Goal: Ask a question: Seek information or help from site administrators or community

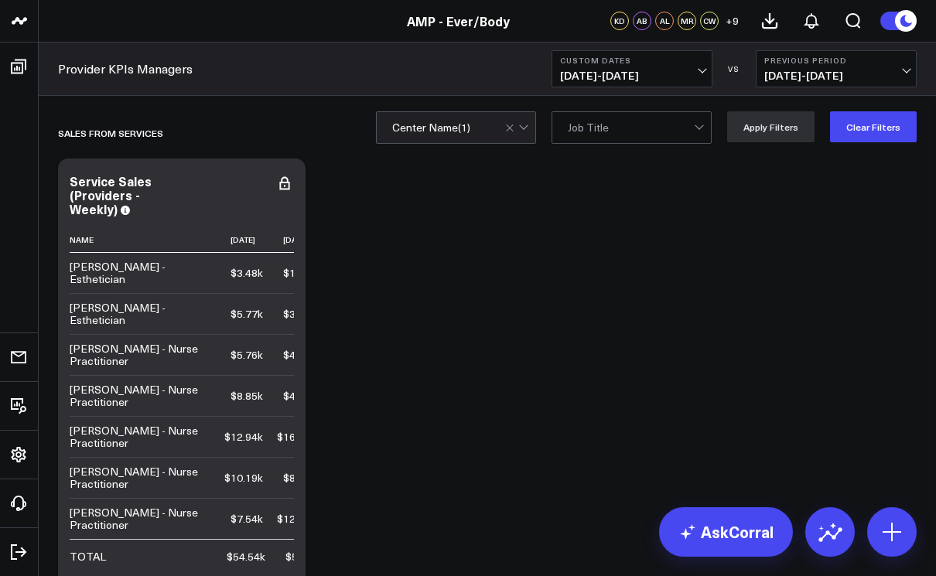
click at [701, 70] on span "[DATE] - [DATE]" at bounding box center [632, 76] width 144 height 12
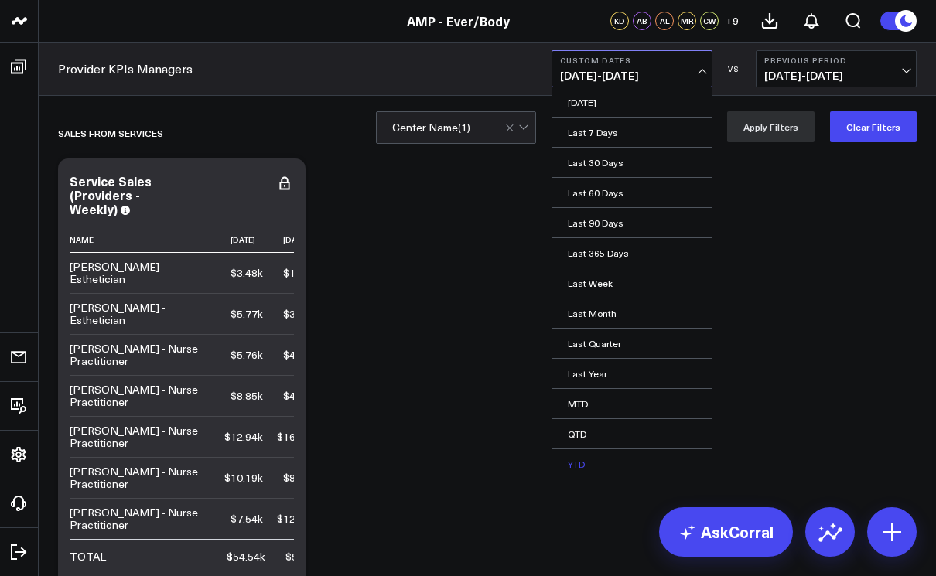
scroll to position [17, 0]
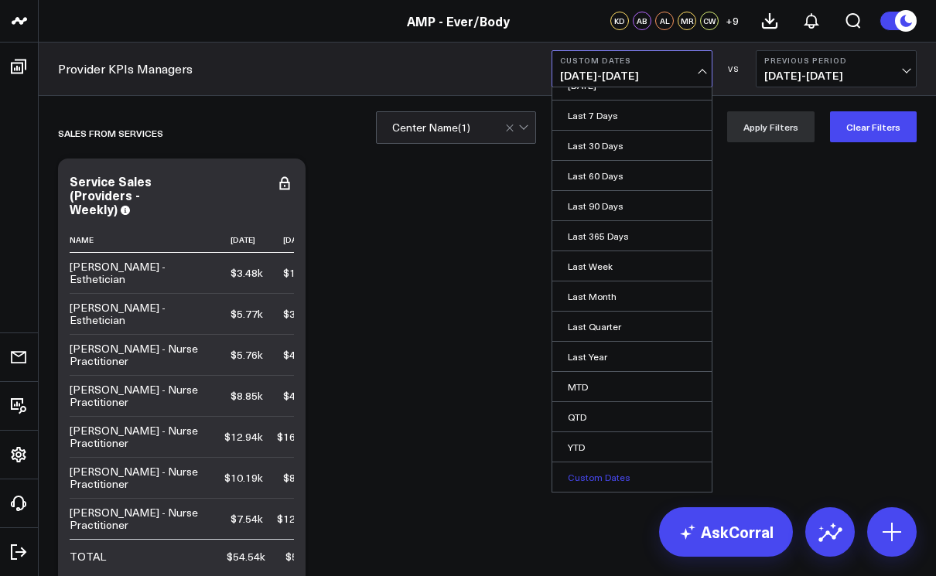
click at [607, 474] on link "Custom Dates" at bounding box center [631, 476] width 159 height 29
select select "8"
select select "2025"
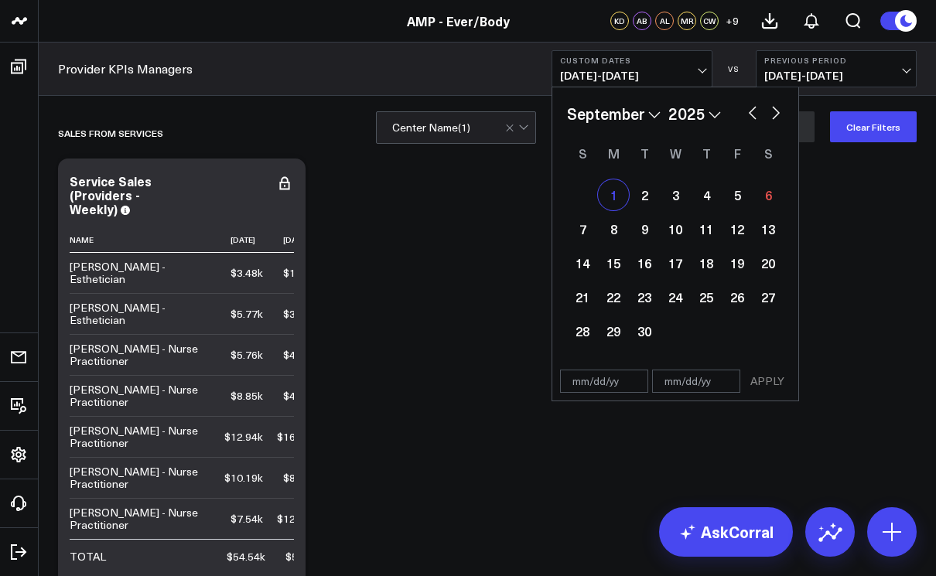
click at [619, 199] on div "1" at bounding box center [613, 194] width 31 height 31
type input "[DATE]"
select select "8"
select select "2025"
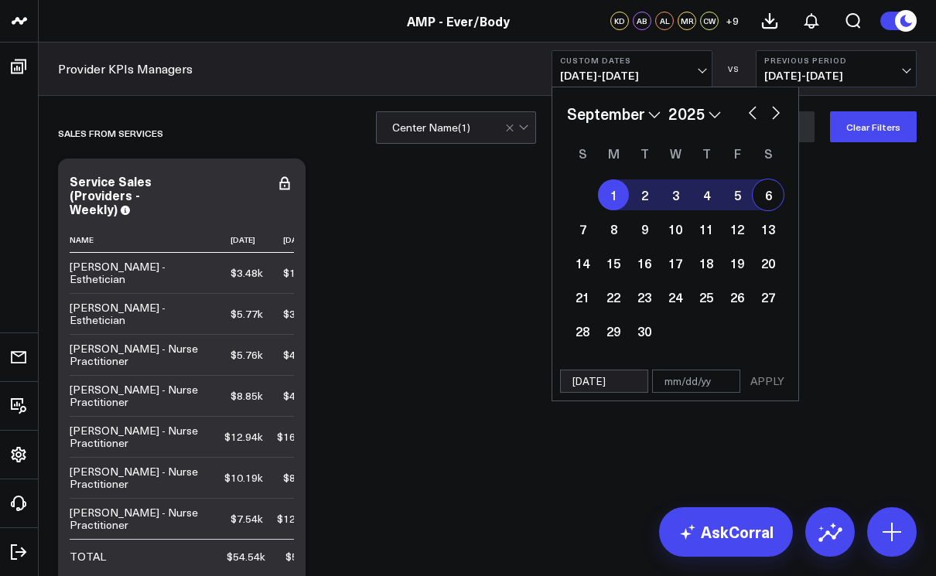
click at [764, 199] on div "6" at bounding box center [767, 194] width 31 height 31
type input "[DATE]"
select select "8"
select select "2025"
click at [759, 383] on button "APPLY" at bounding box center [767, 381] width 46 height 23
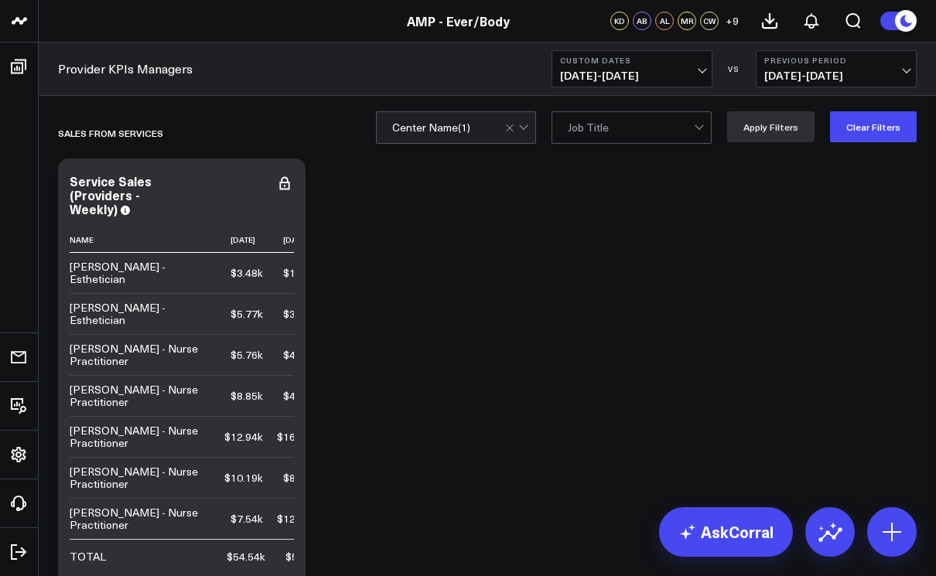
click at [519, 133] on span at bounding box center [518, 127] width 1 height 31
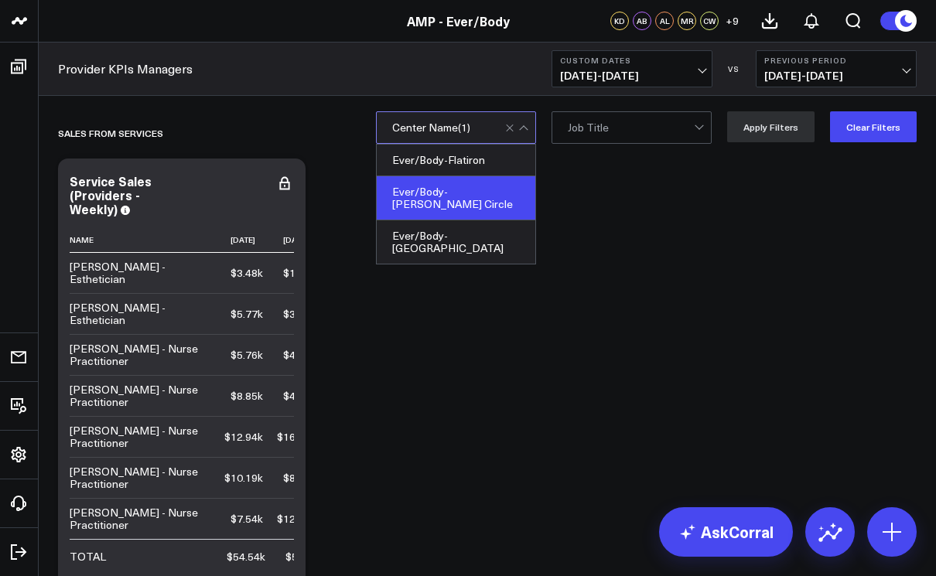
click at [506, 195] on div "Ever/Body-[PERSON_NAME] Circle" at bounding box center [456, 198] width 159 height 44
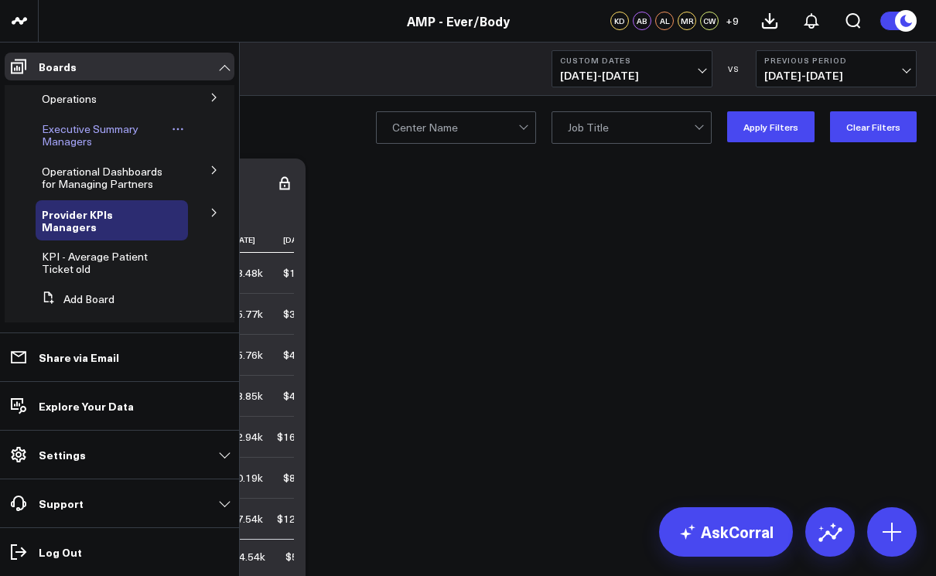
click at [68, 141] on span "Executive Summary Managers" at bounding box center [90, 134] width 97 height 27
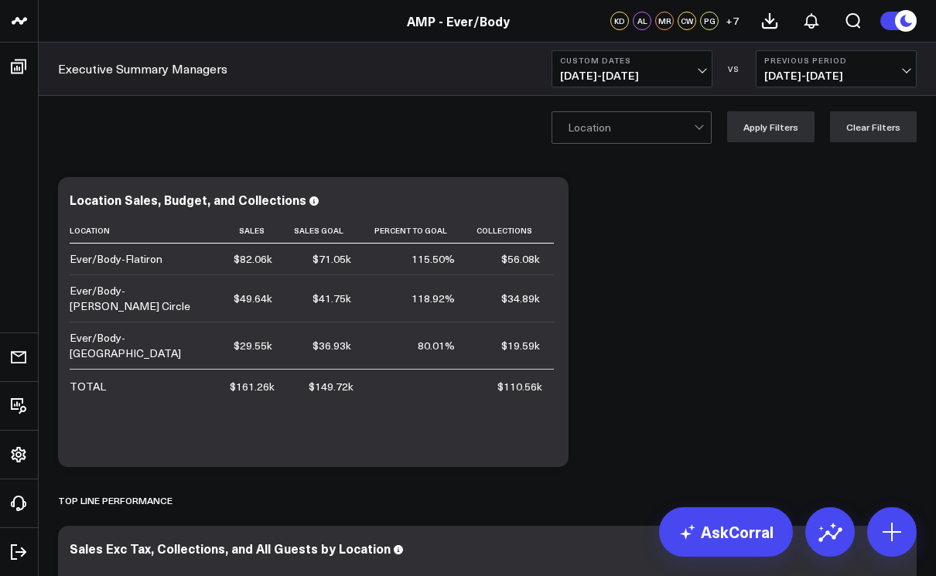
click at [684, 140] on div at bounding box center [631, 127] width 126 height 31
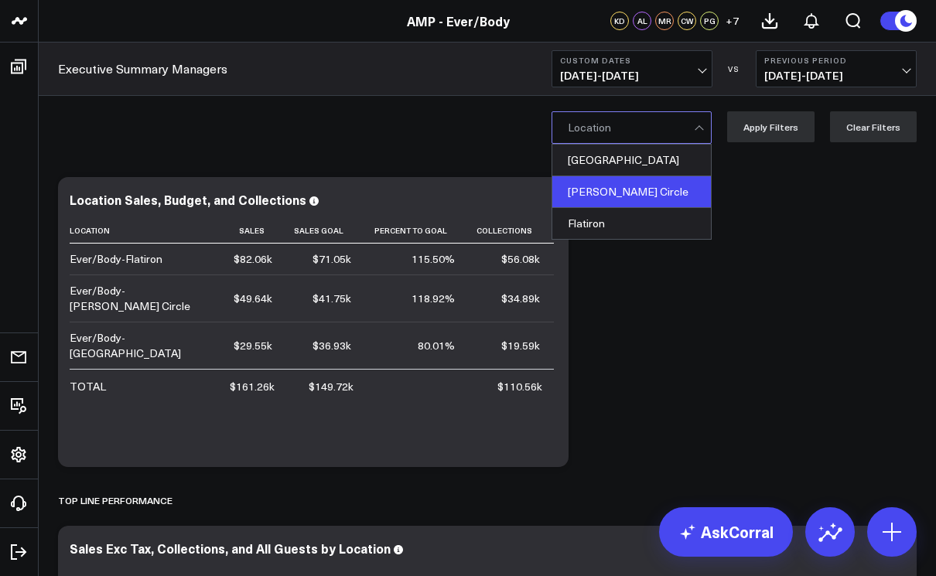
click at [684, 189] on div "[PERSON_NAME] Circle" at bounding box center [631, 192] width 159 height 32
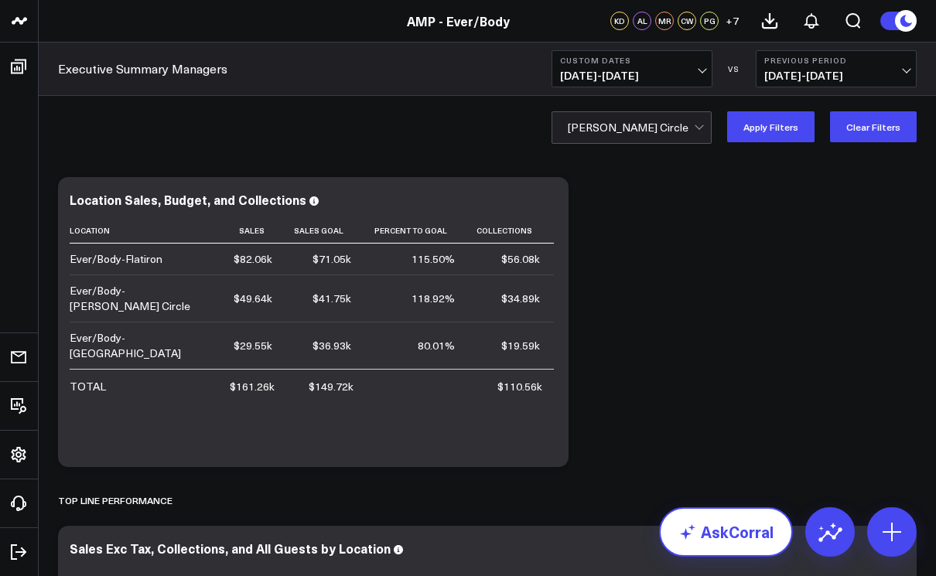
click at [702, 523] on link "AskCorral" at bounding box center [726, 531] width 134 height 49
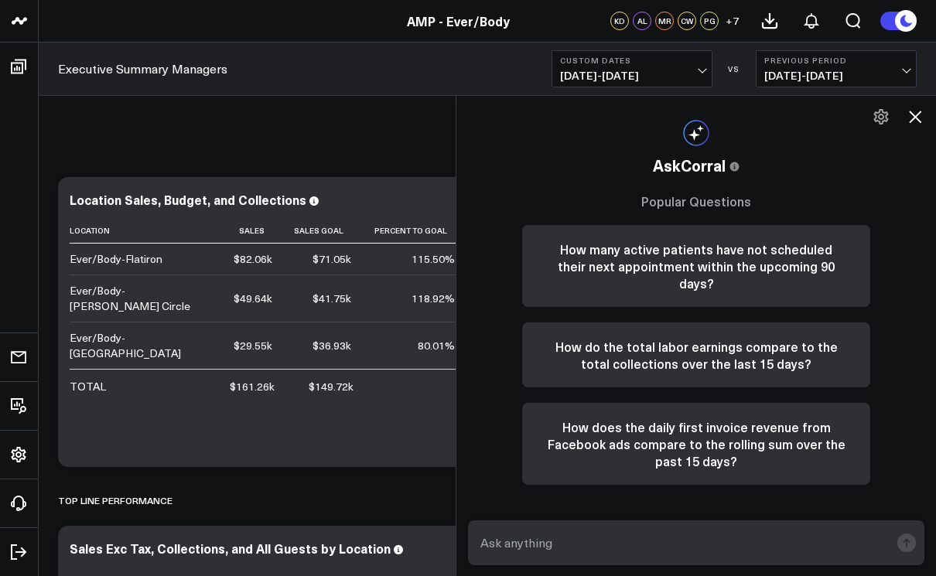
click at [566, 547] on textarea at bounding box center [682, 543] width 413 height 28
type textarea "retail sales [PERSON_NAME] circle"
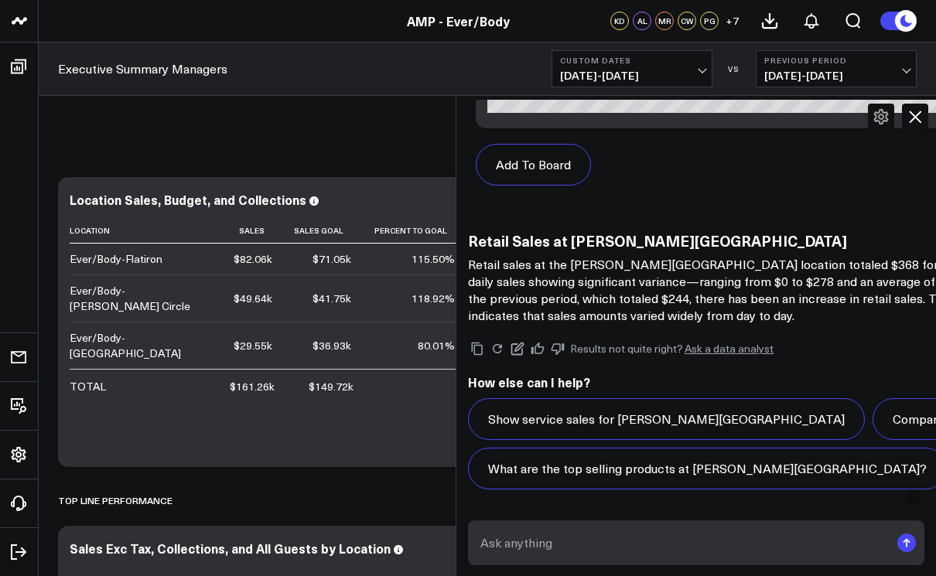
scroll to position [1191, 0]
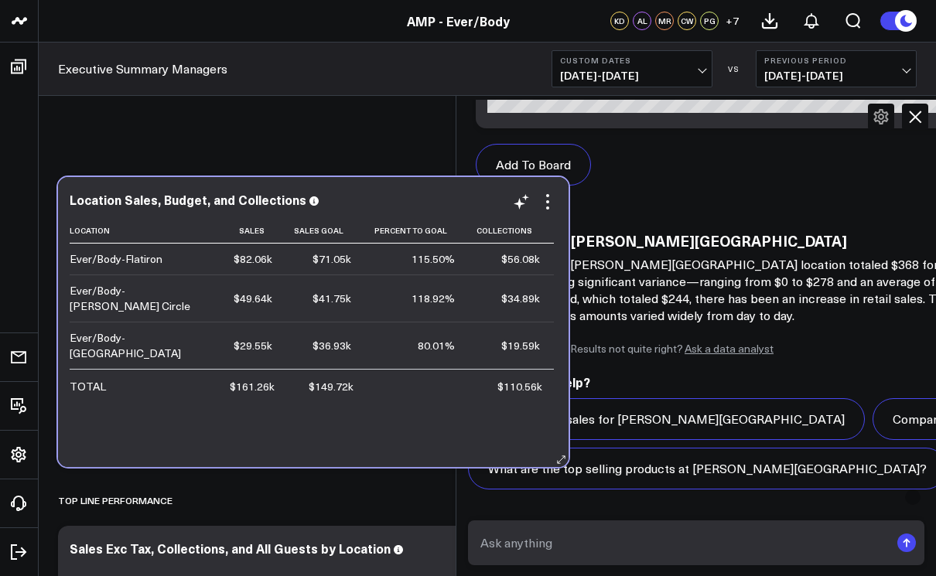
click at [394, 454] on div "Location Sales, Budget, and Collections Location Sales Sales Goal Percent To Go…" at bounding box center [313, 322] width 510 height 290
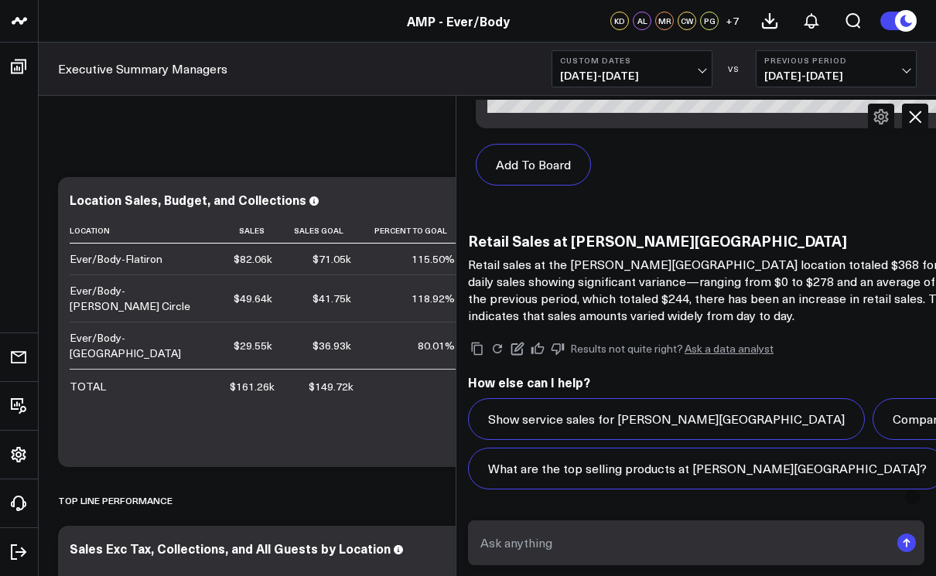
click at [915, 121] on icon at bounding box center [914, 116] width 19 height 19
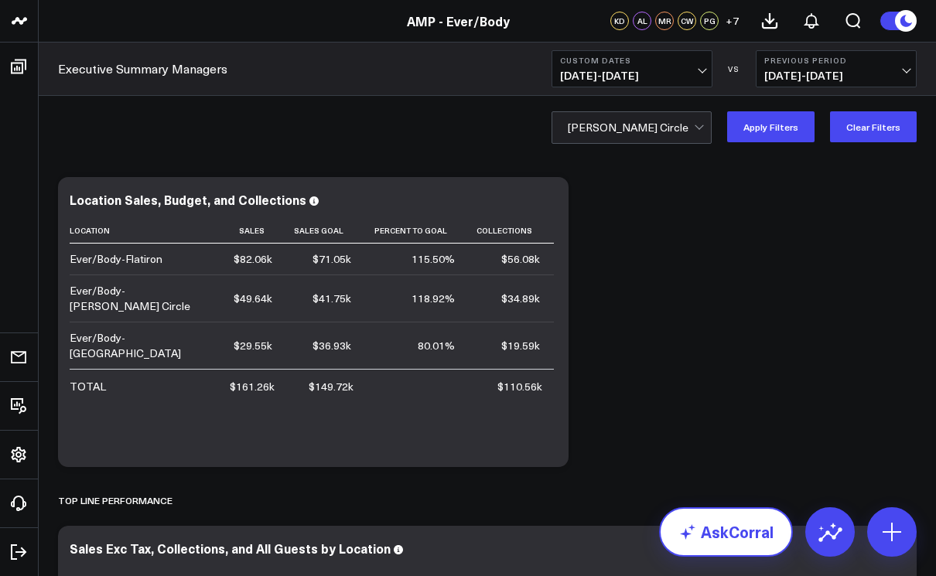
click at [703, 533] on link "AskCorral" at bounding box center [726, 531] width 134 height 49
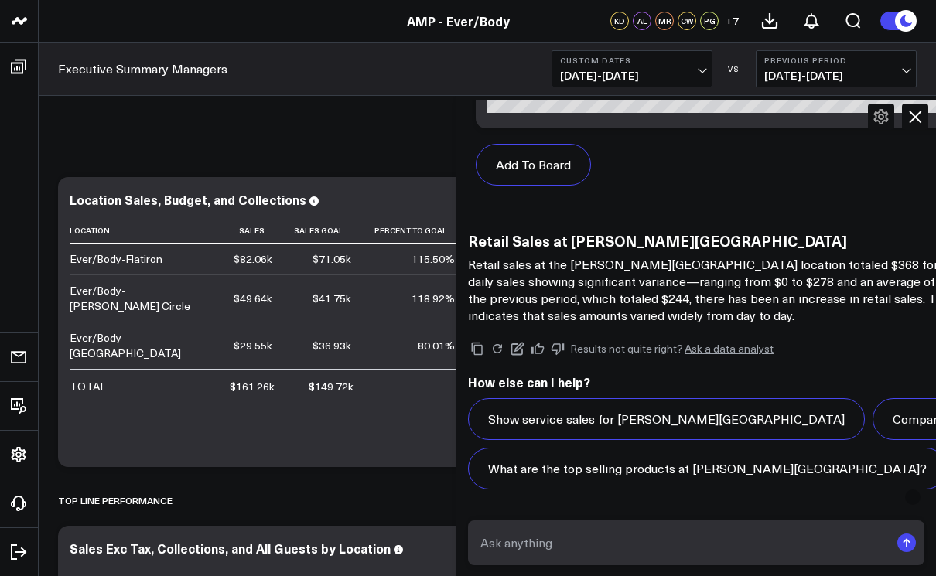
click at [537, 549] on textarea at bounding box center [682, 543] width 413 height 28
type textarea "aov for [PERSON_NAME] circle"
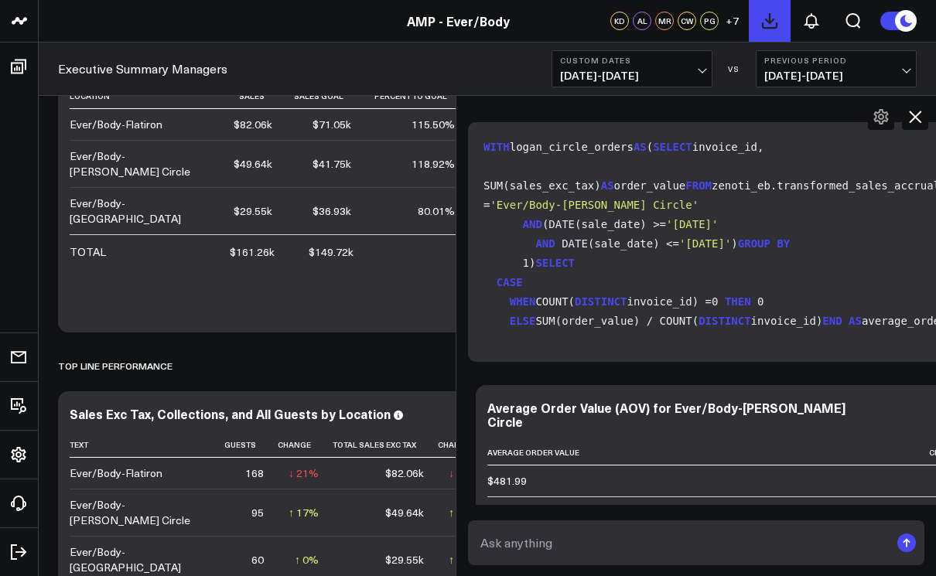
scroll to position [3386, 0]
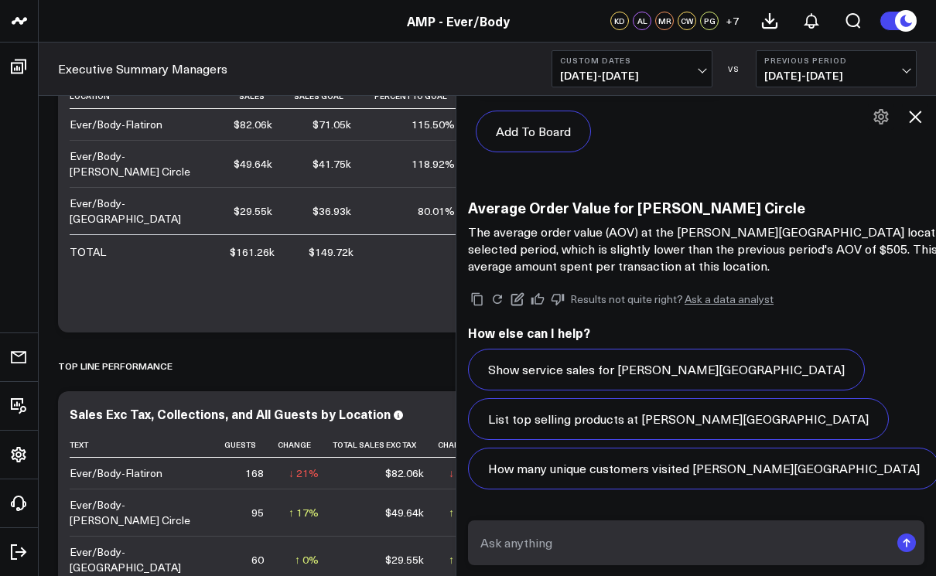
click at [923, 114] on icon at bounding box center [914, 116] width 19 height 19
